Goal: Task Accomplishment & Management: Use online tool/utility

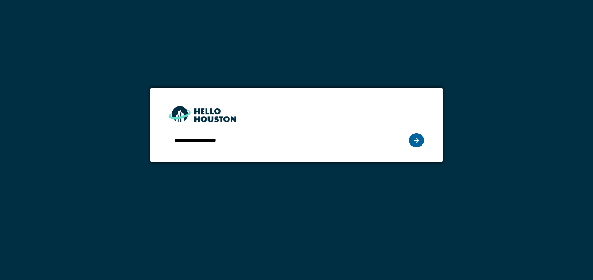
click at [421, 141] on div at bounding box center [416, 140] width 15 height 14
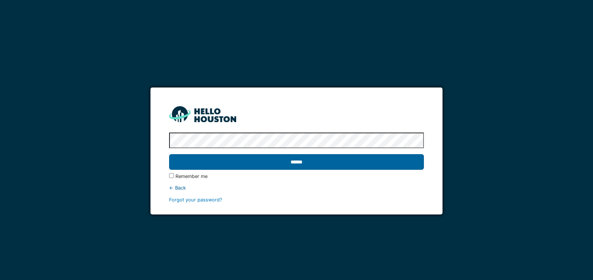
click at [294, 154] on input "******" at bounding box center [296, 162] width 254 height 16
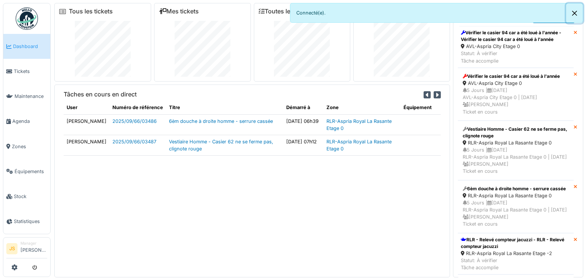
click at [574, 14] on button "Close" at bounding box center [575, 13] width 17 height 20
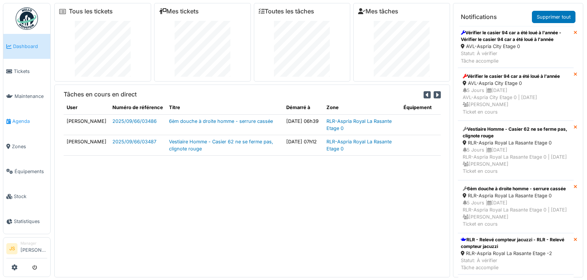
click at [22, 118] on span "Agenda" at bounding box center [29, 121] width 35 height 7
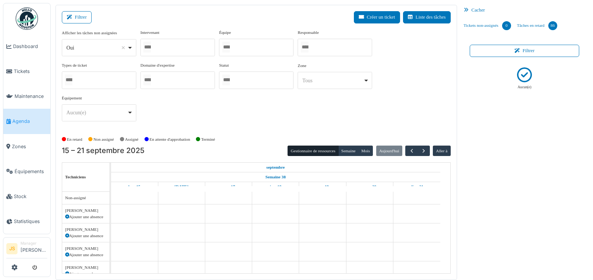
click at [165, 47] on div at bounding box center [177, 48] width 74 height 18
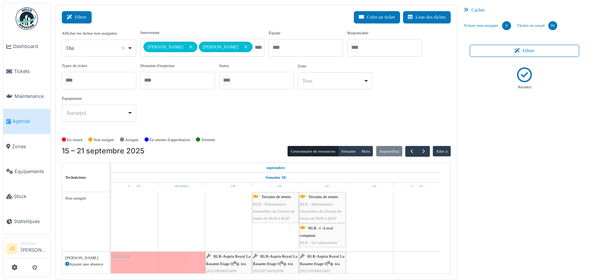
click at [80, 14] on button "Filtrer" at bounding box center [77, 17] width 30 height 12
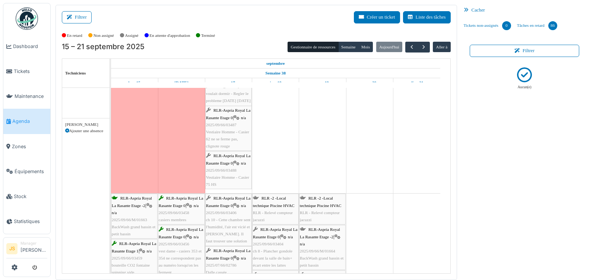
scroll to position [461, 0]
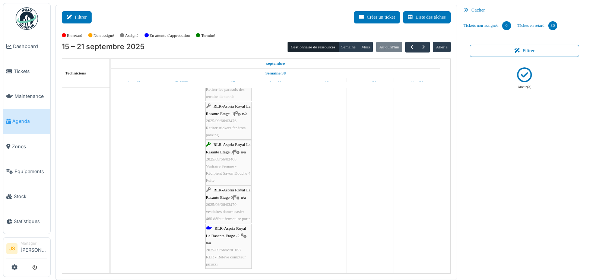
click at [89, 16] on button "Filtrer" at bounding box center [77, 17] width 30 height 12
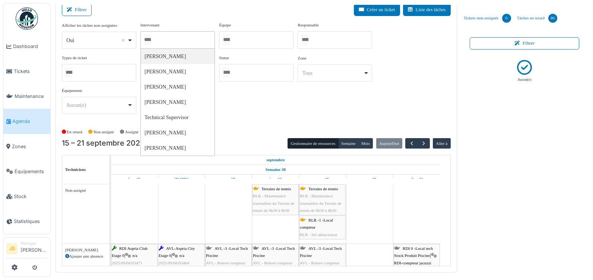
click at [151, 42] on input "Tous" at bounding box center [146, 39] width 7 height 11
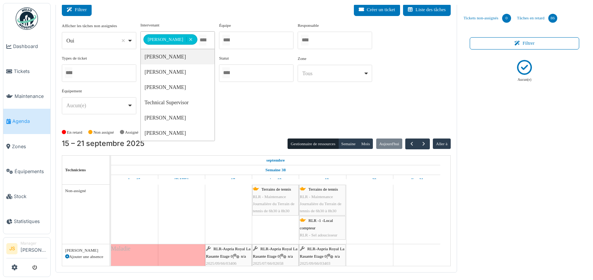
click at [76, 12] on button "Filtrer" at bounding box center [77, 10] width 30 height 12
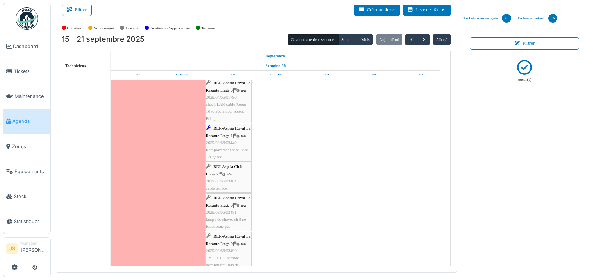
click at [223, 186] on span "cable terrace" at bounding box center [216, 188] width 21 height 4
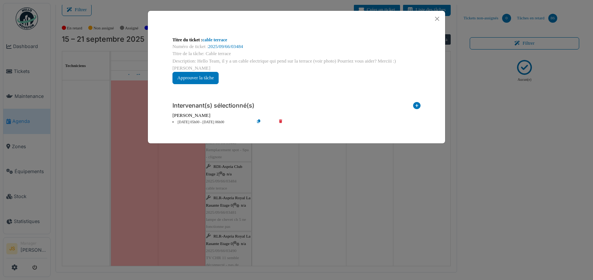
click at [280, 120] on icon at bounding box center [285, 123] width 21 height 6
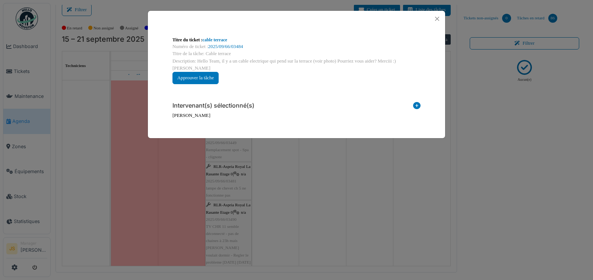
click at [418, 102] on icon at bounding box center [416, 107] width 7 height 10
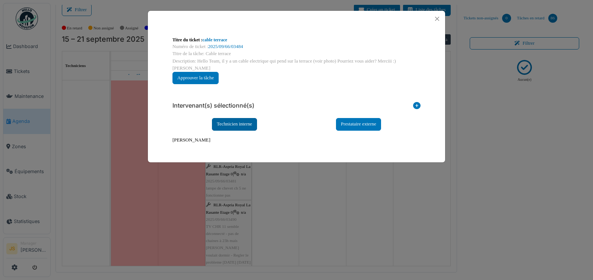
click at [247, 118] on div "Technicien interne" at bounding box center [234, 124] width 45 height 12
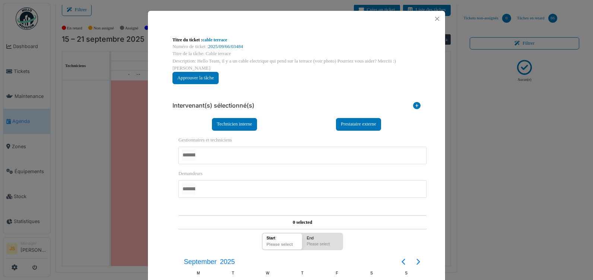
click at [208, 147] on div at bounding box center [302, 156] width 248 height 18
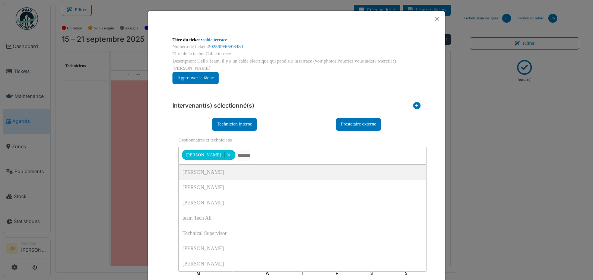
click at [166, 132] on div "**********" at bounding box center [296, 247] width 260 height 314
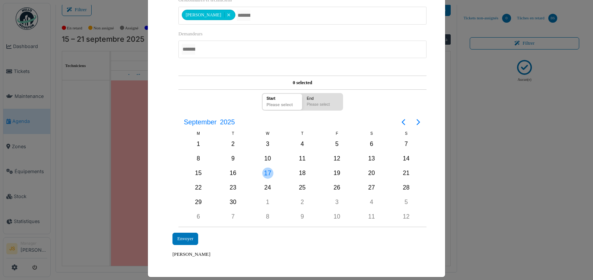
click at [268, 168] on div "17" at bounding box center [267, 173] width 11 height 11
click at [267, 168] on div "17" at bounding box center [267, 173] width 11 height 11
click at [189, 233] on div "Envoyer" at bounding box center [185, 239] width 26 height 12
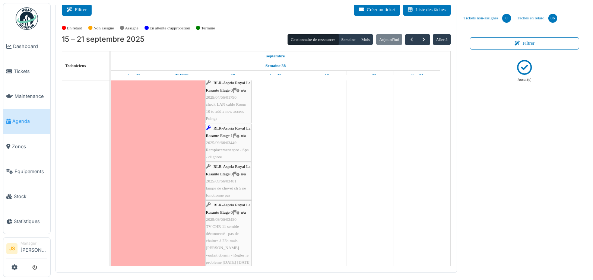
click at [72, 12] on icon at bounding box center [71, 9] width 8 height 5
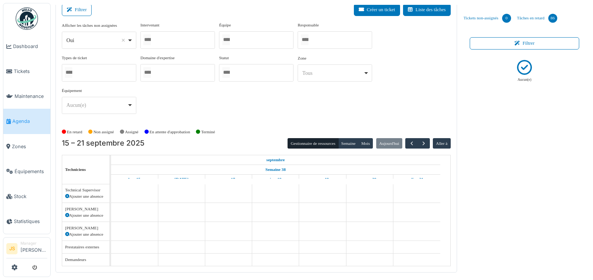
click at [178, 41] on div at bounding box center [177, 40] width 74 height 18
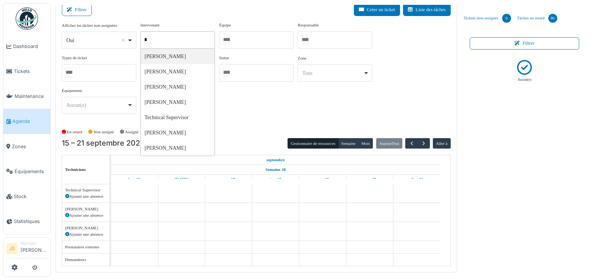
type input "**"
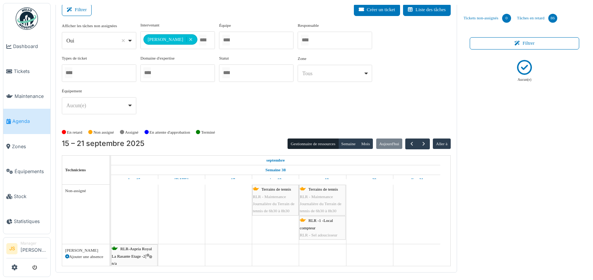
click at [191, 11] on div "Filtrer Créer un ticket Liste des tâches" at bounding box center [256, 13] width 389 height 18
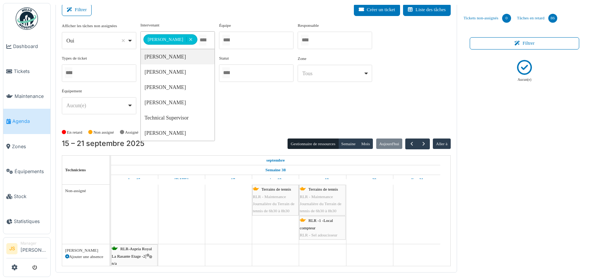
click at [199, 42] on input "Tous" at bounding box center [202, 40] width 7 height 11
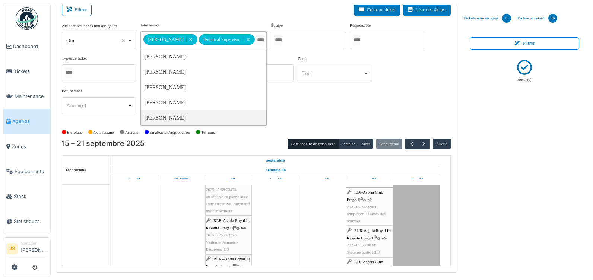
scroll to position [223, 0]
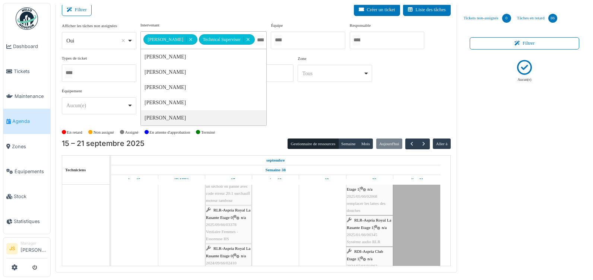
click at [228, 228] on div "RLR-Aspria Royal La Rasante Etage 0 | n/a 2025/09/66/03378 Vestiaire Femmes - E…" at bounding box center [228, 225] width 45 height 36
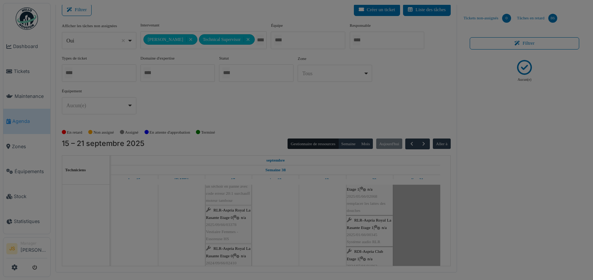
scroll to position [0, 0]
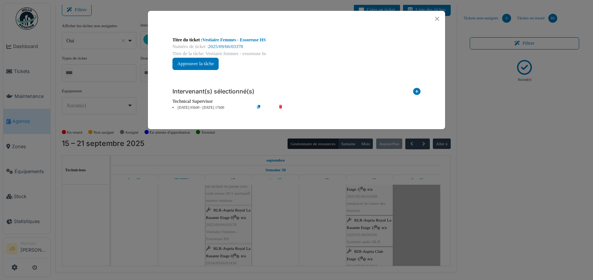
click at [280, 106] on icon at bounding box center [285, 108] width 21 height 6
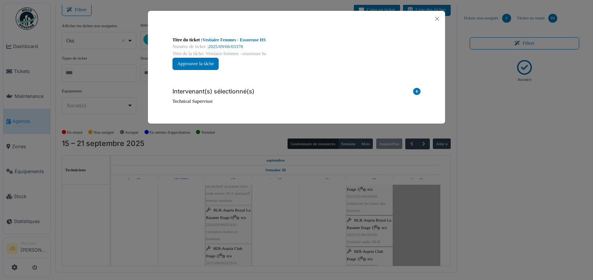
click at [415, 91] on icon at bounding box center [416, 93] width 7 height 10
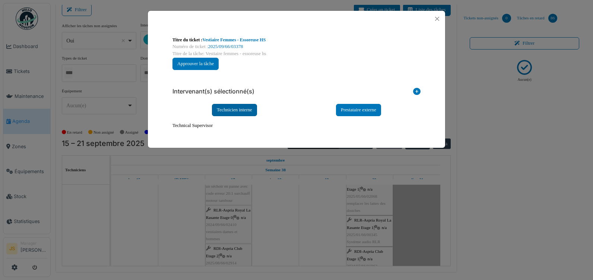
click at [226, 107] on div "Technicien interne" at bounding box center [234, 110] width 45 height 12
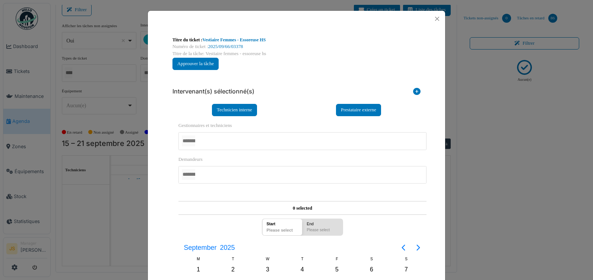
click at [212, 139] on div at bounding box center [302, 141] width 248 height 18
click at [161, 167] on div "**********" at bounding box center [296, 210] width 297 height 367
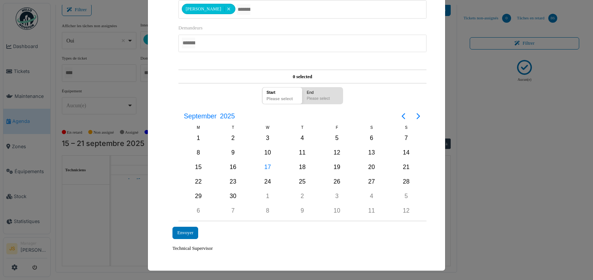
scroll to position [133, 0]
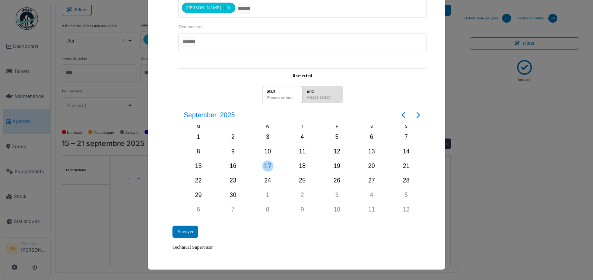
click at [265, 164] on div "17" at bounding box center [267, 166] width 11 height 11
click at [190, 232] on div "Envoyer" at bounding box center [185, 232] width 26 height 12
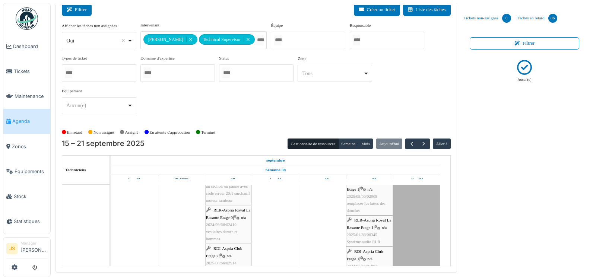
click at [79, 11] on button "Filtrer" at bounding box center [77, 10] width 30 height 12
